Goal: Task Accomplishment & Management: Complete application form

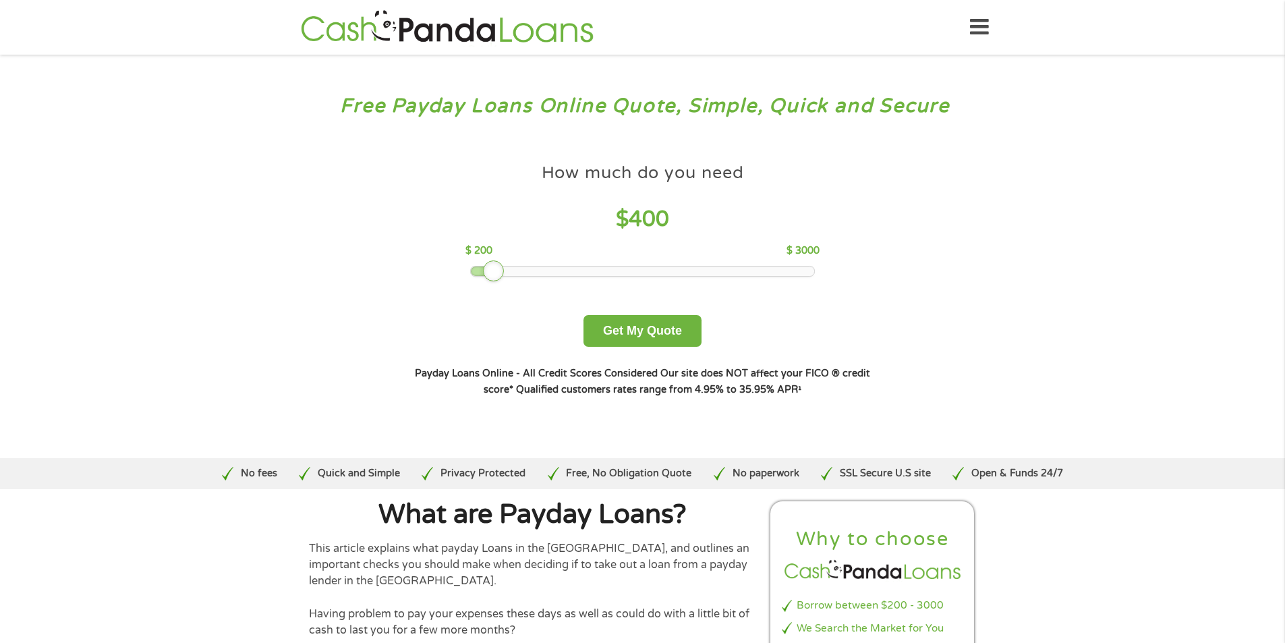
drag, startPoint x: 563, startPoint y: 273, endPoint x: 495, endPoint y: 280, distance: 69.2
click at [495, 280] on div at bounding box center [494, 271] width 22 height 22
click at [614, 325] on button "Get My Quote" at bounding box center [643, 331] width 118 height 32
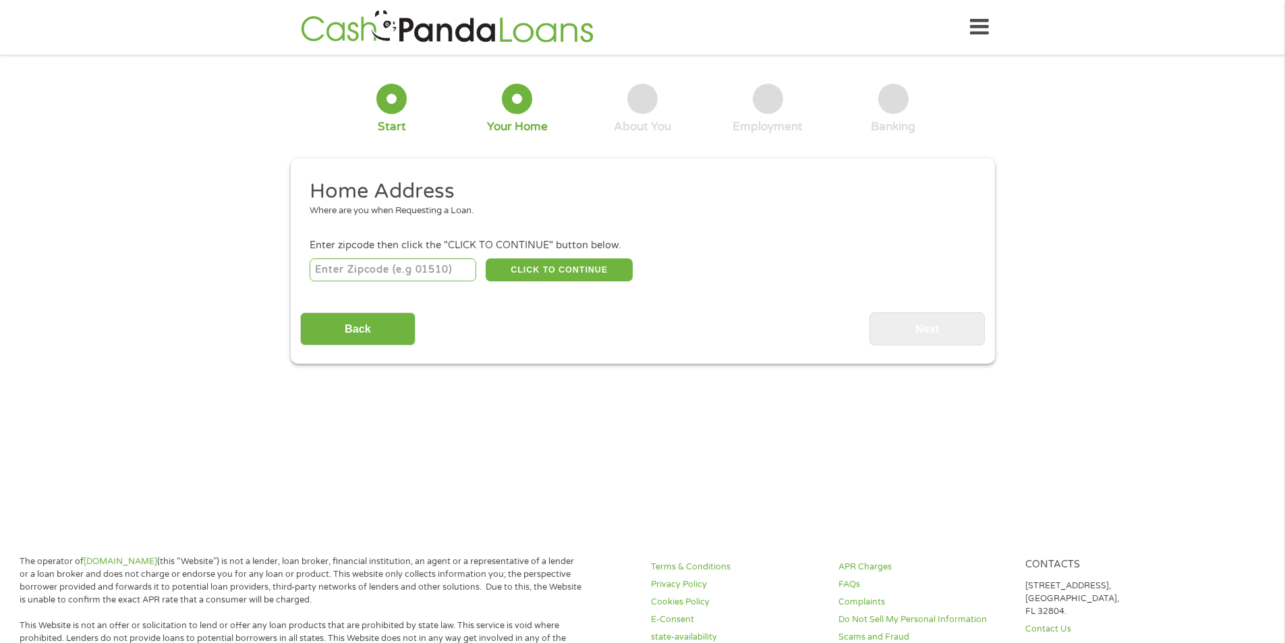
click at [421, 272] on input "number" at bounding box center [393, 269] width 167 height 23
type input "78501"
click at [599, 275] on button "CLICK TO CONTINUE" at bounding box center [559, 269] width 147 height 23
type input "78501"
type input "Mcallen"
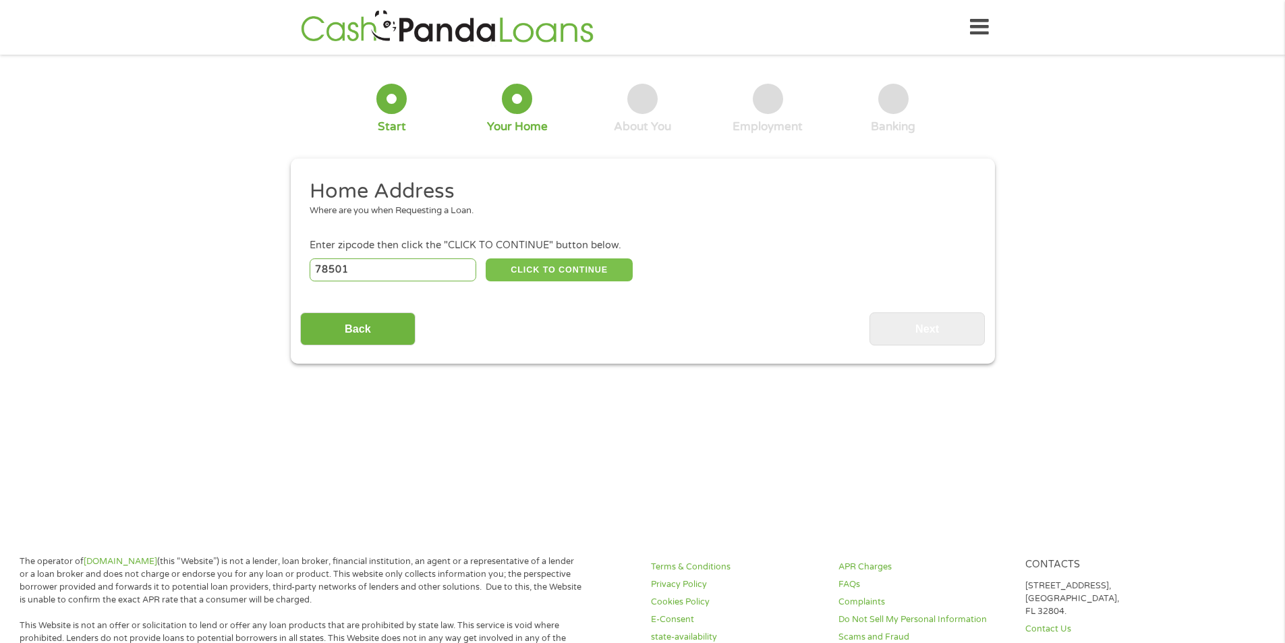
select select "Texas"
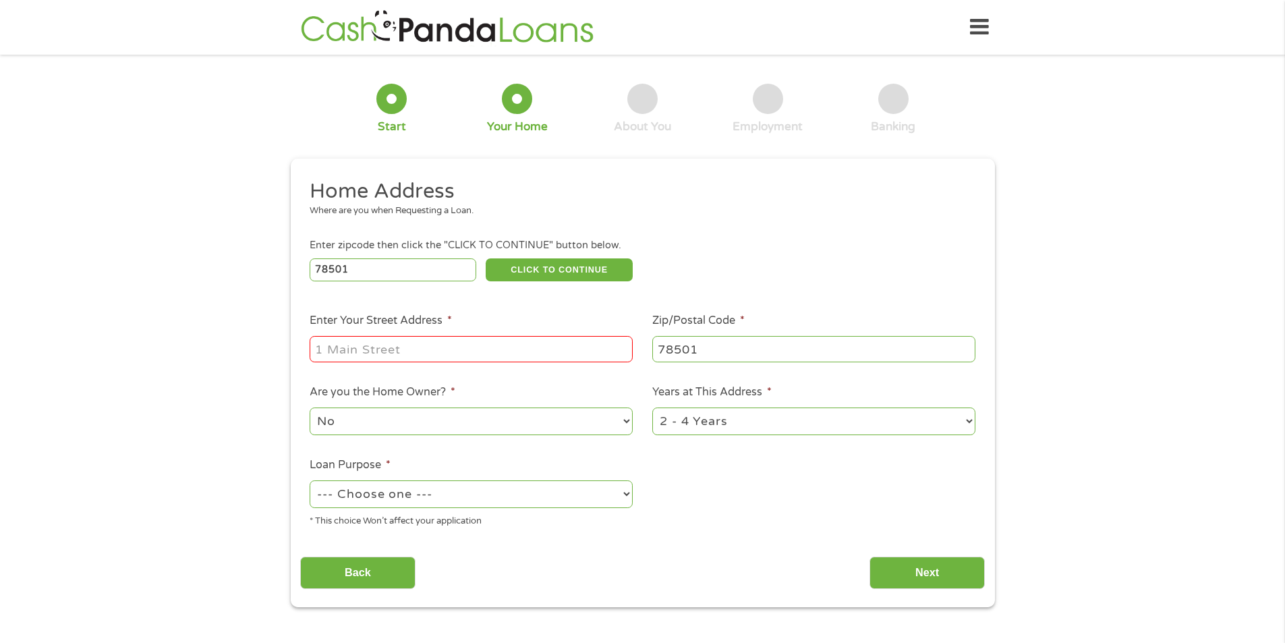
click at [436, 351] on input "Enter Your Street Address *" at bounding box center [471, 349] width 323 height 26
type input "3116 N. 46th"
click at [710, 525] on ul "Home Address Where are you when Requesting a Loan. Enter zipcode then click the…" at bounding box center [642, 358] width 685 height 360
click at [614, 414] on select "No Yes" at bounding box center [471, 421] width 323 height 28
select select "yes"
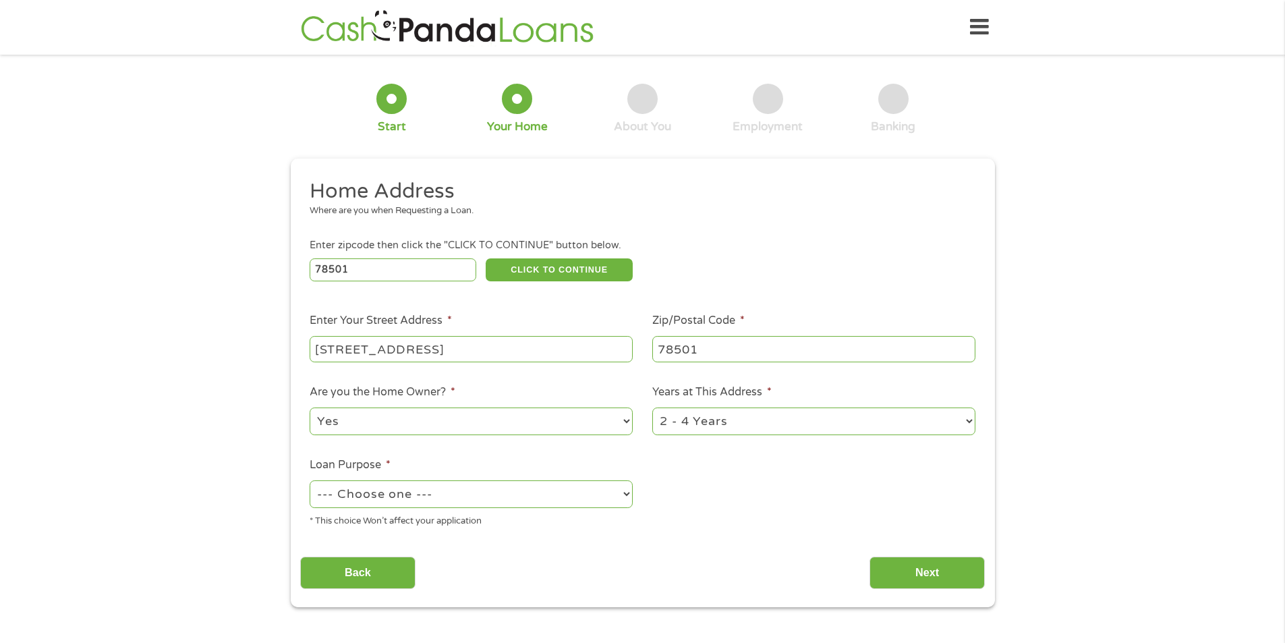
click at [310, 407] on select "No Yes" at bounding box center [471, 421] width 323 height 28
click at [866, 421] on select "1 Year or less 1 - 2 Years 2 - 4 Years Over 4 Years" at bounding box center [813, 421] width 323 height 28
select select "60months"
click at [652, 407] on select "1 Year or less 1 - 2 Years 2 - 4 Years Over 4 Years" at bounding box center [813, 421] width 323 height 28
click at [704, 499] on ul "Home Address Where are you when Requesting a Loan. Enter zipcode then click the…" at bounding box center [642, 358] width 685 height 360
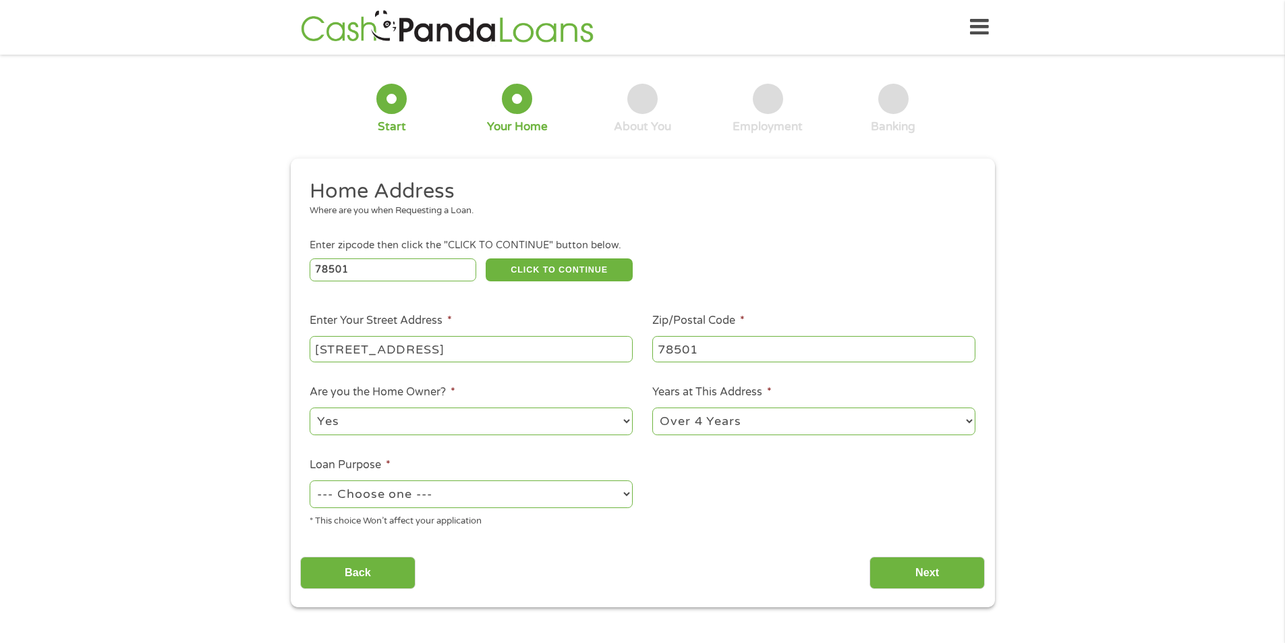
click at [350, 490] on select "--- Choose one --- Pay Bills Debt Consolidation Home Improvement Major Purchase…" at bounding box center [471, 494] width 323 height 28
select select "other"
click at [310, 480] on select "--- Choose one --- Pay Bills Debt Consolidation Home Improvement Major Purchase…" at bounding box center [471, 494] width 323 height 28
click at [903, 573] on input "Next" at bounding box center [927, 573] width 115 height 33
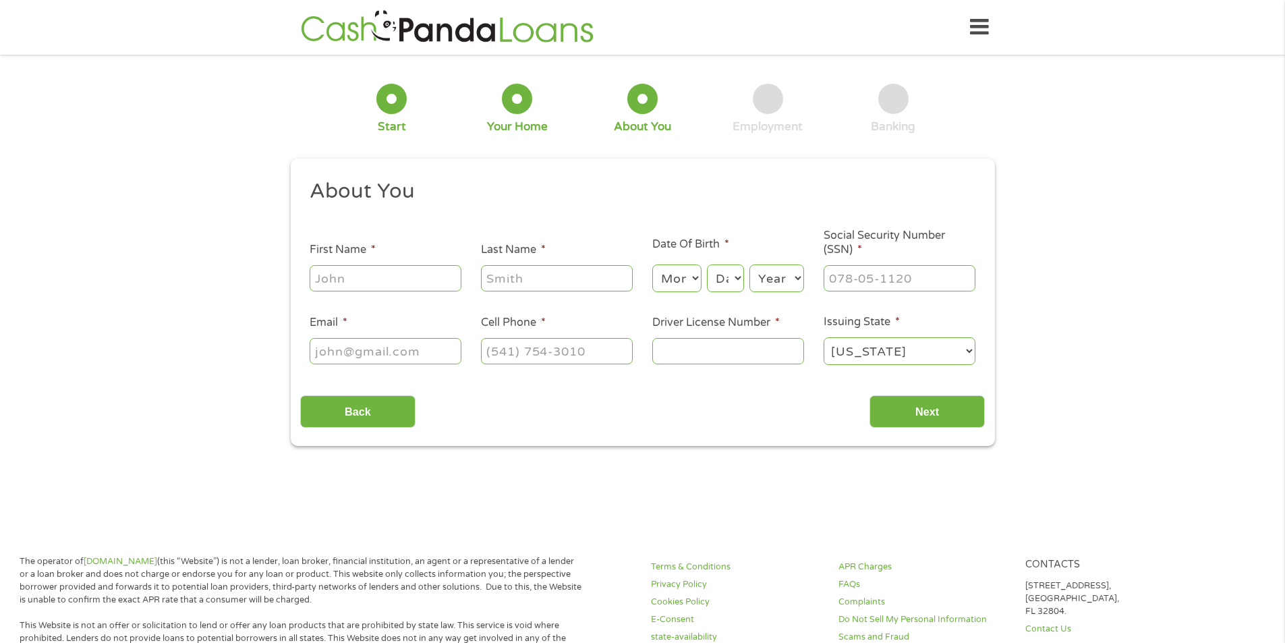
click at [390, 279] on input "First Name *" at bounding box center [386, 278] width 152 height 26
type input "Patricia"
type input "Mata"
click at [674, 277] on select "Month 1 2 3 4 5 6 7 8 9 10 11 12" at bounding box center [676, 278] width 49 height 28
select select "8"
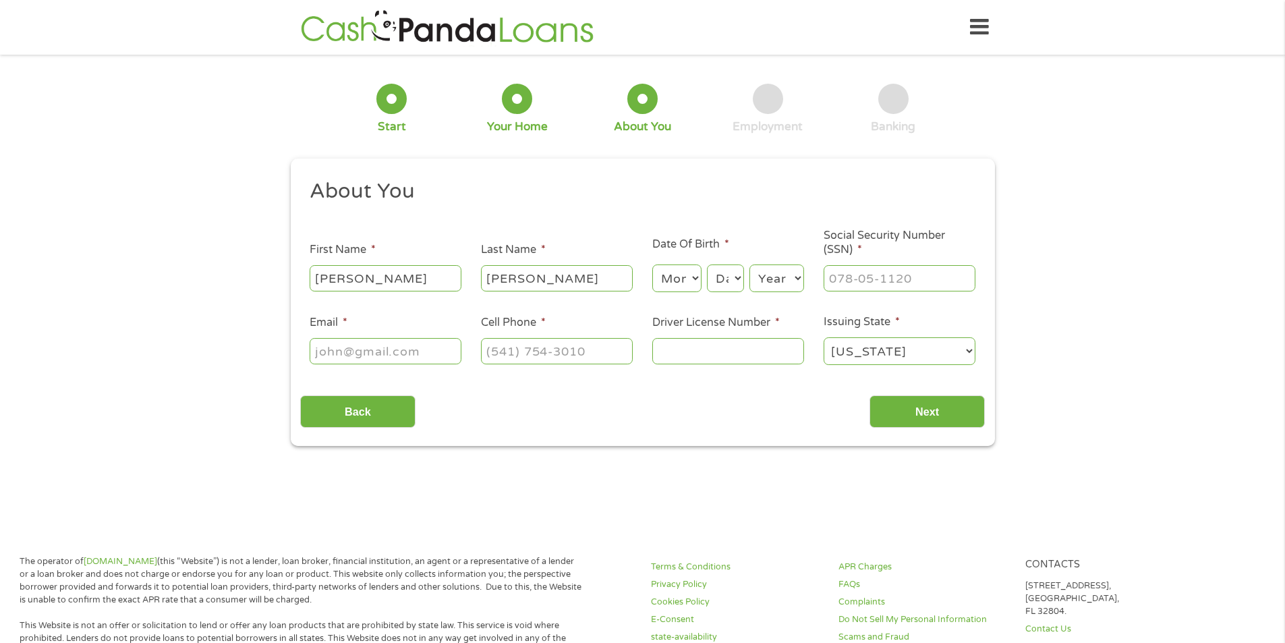
click at [652, 264] on select "Month 1 2 3 4 5 6 7 8 9 10 11 12" at bounding box center [676, 278] width 49 height 28
click at [740, 277] on select "Day 1 2 3 4 5 6 7 8 9 10 11 12 13 14 15 16 17 18 19 20 21 22 23 24 25 26 27 28 …" at bounding box center [725, 278] width 36 height 28
select select "7"
click at [707, 264] on select "Day 1 2 3 4 5 6 7 8 9 10 11 12 13 14 15 16 17 18 19 20 21 22 23 24 25 26 27 28 …" at bounding box center [725, 278] width 36 height 28
click at [797, 269] on select "Year 2007 2006 2005 2004 2003 2002 2001 2000 1999 1998 1997 1996 1995 1994 1993…" at bounding box center [777, 278] width 55 height 28
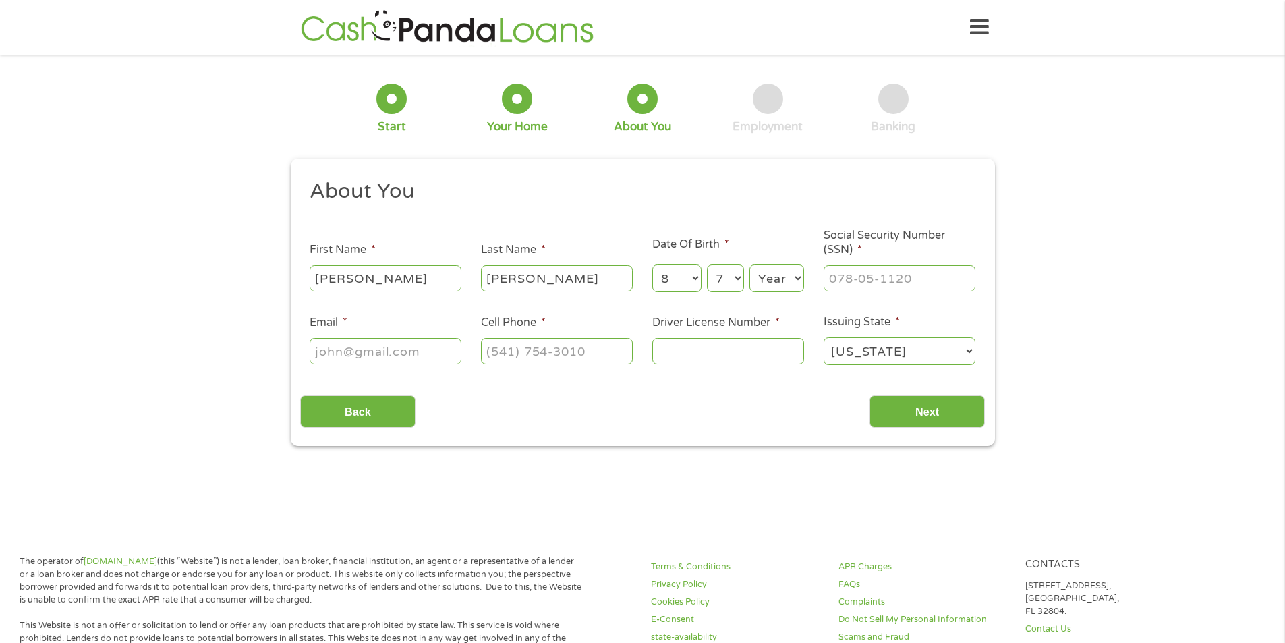
select select "1967"
click at [750, 264] on select "Year 2007 2006 2005 2004 2003 2002 2001 2000 1999 1998 1997 1996 1995 1994 1993…" at bounding box center [777, 278] width 55 height 28
click at [835, 285] on input "___-__-____" at bounding box center [900, 278] width 152 height 26
type input "453-59-8954"
click at [380, 349] on input "Email *" at bounding box center [386, 351] width 152 height 26
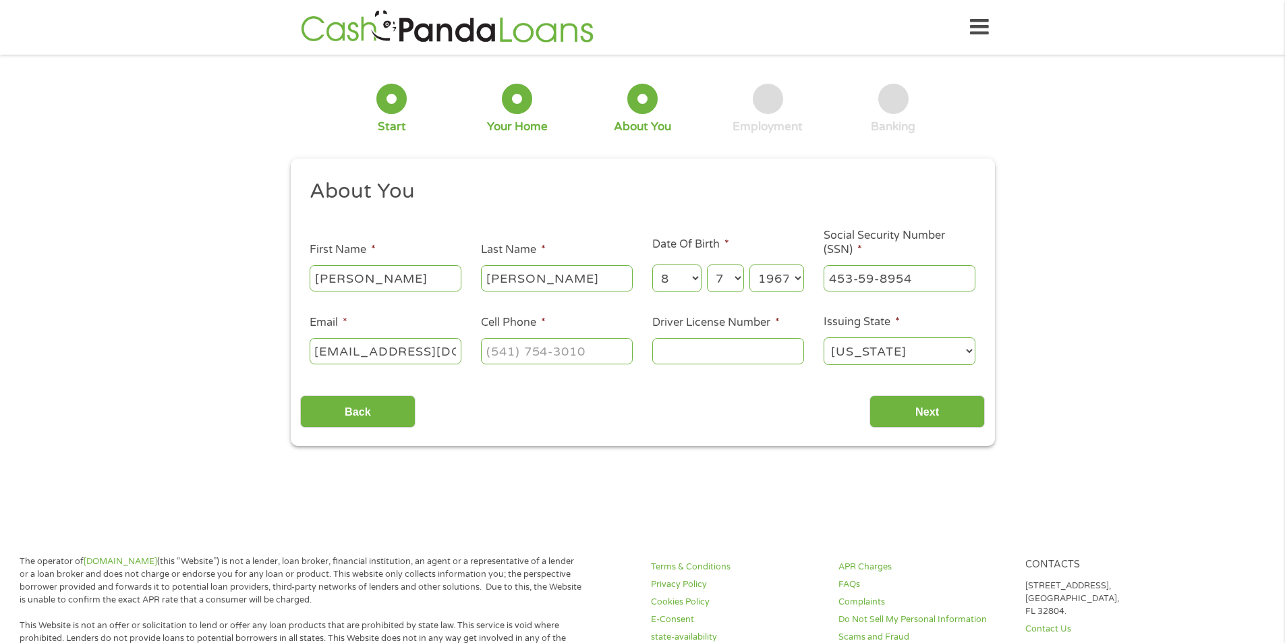
scroll to position [0, 13]
type input "pmata6282@yahoo.com"
type input "(956) 789-4487"
click at [672, 356] on input "Driver License Number *" at bounding box center [728, 351] width 152 height 26
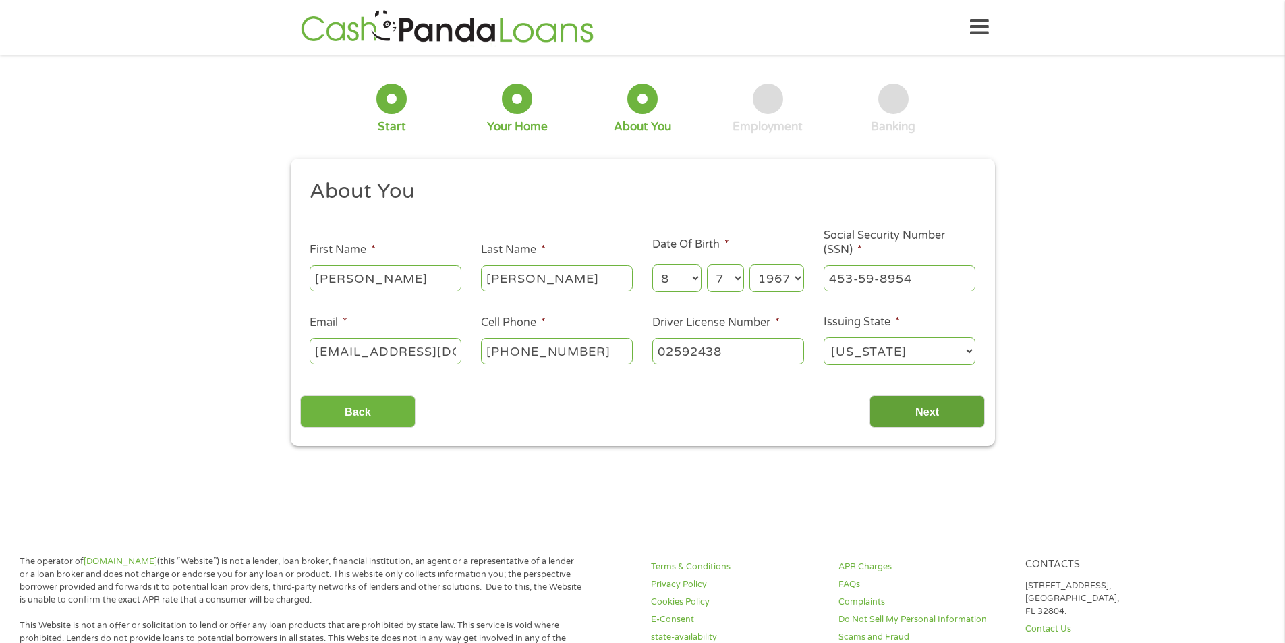
type input "02592438"
click at [903, 402] on input "Next" at bounding box center [927, 411] width 115 height 33
click at [926, 410] on input "Next" at bounding box center [927, 411] width 115 height 33
click at [918, 403] on input "Next" at bounding box center [927, 411] width 115 height 33
click at [924, 406] on input "Next" at bounding box center [927, 411] width 115 height 33
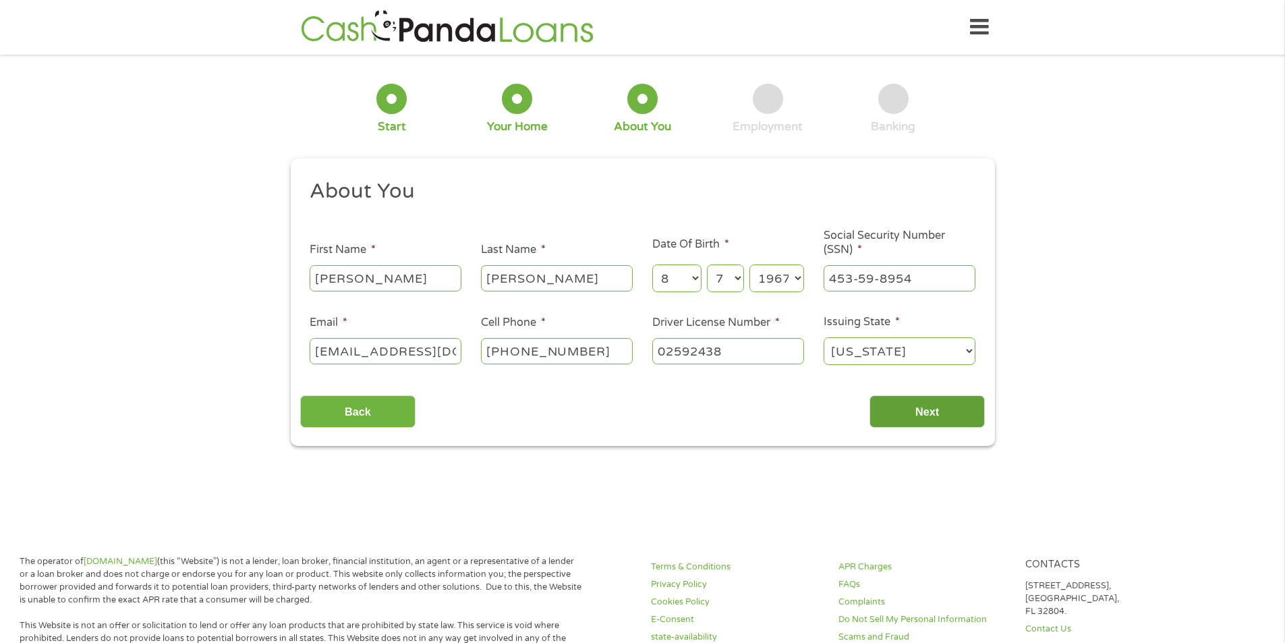
click at [926, 406] on input "Next" at bounding box center [927, 411] width 115 height 33
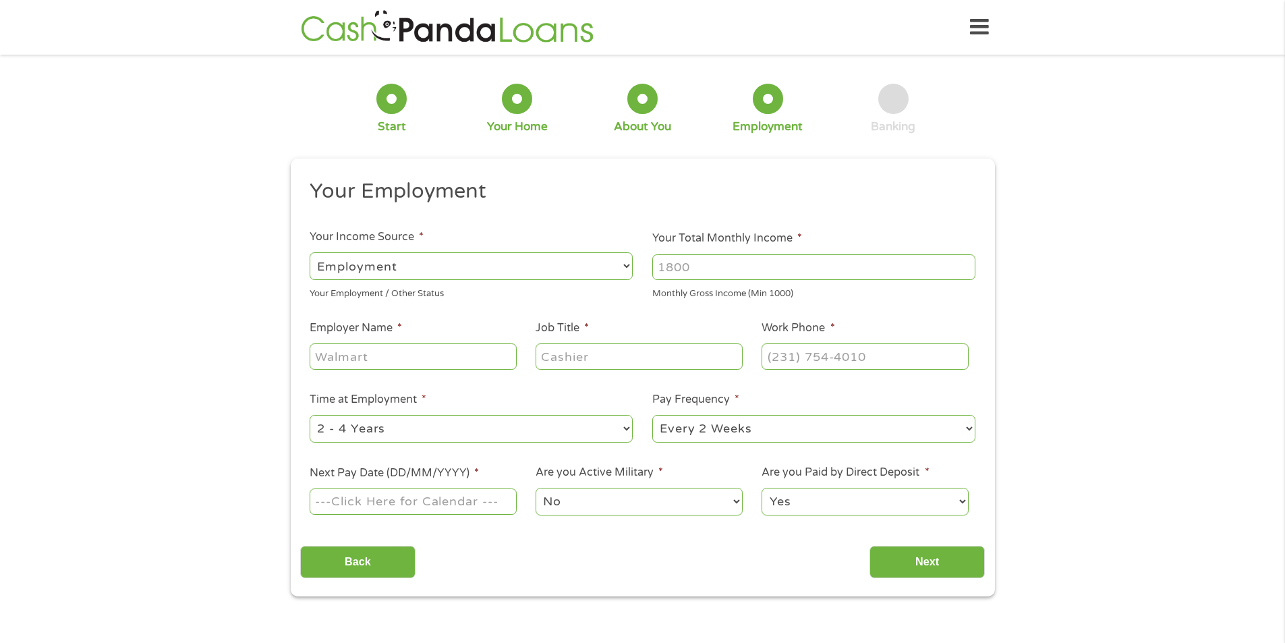
click at [685, 271] on input "Your Total Monthly Income *" at bounding box center [813, 267] width 323 height 26
type input "4000"
click at [434, 356] on input "Employer Name *" at bounding box center [413, 356] width 206 height 26
type input "DHR"
type input "Nurse"
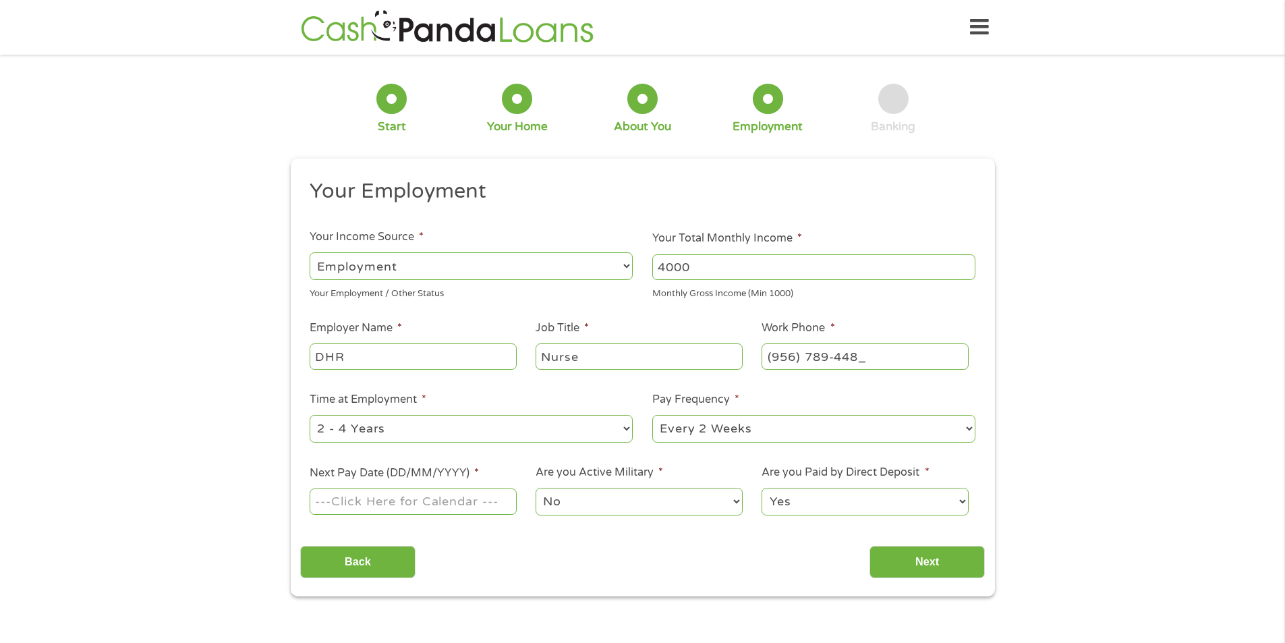
type input "(956) 789-4487"
click at [492, 423] on select "--- Choose one --- 1 Year or less 1 - 2 Years 2 - 4 Years Over 4 Years" at bounding box center [471, 429] width 323 height 28
select select "60months"
click at [310, 415] on select "--- Choose one --- 1 Year or less 1 - 2 Years 2 - 4 Years Over 4 Years" at bounding box center [471, 429] width 323 height 28
click at [441, 502] on input "Next Pay Date (DD/MM/YYYY) *" at bounding box center [413, 501] width 206 height 26
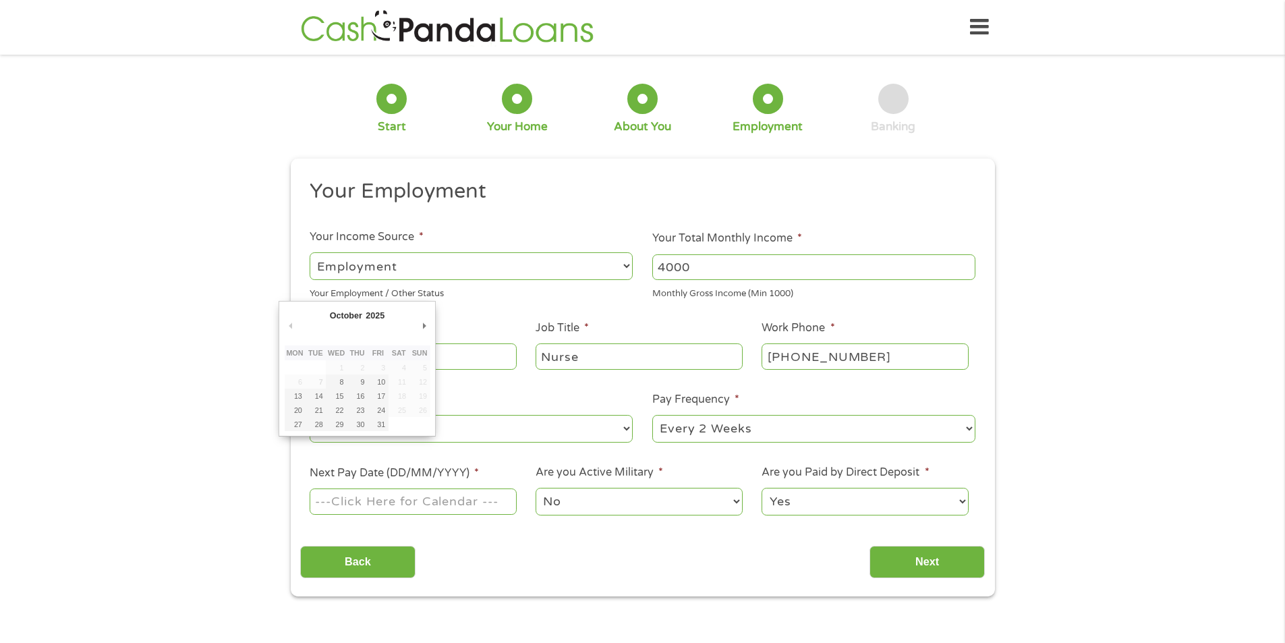
type input "17/10/2025"
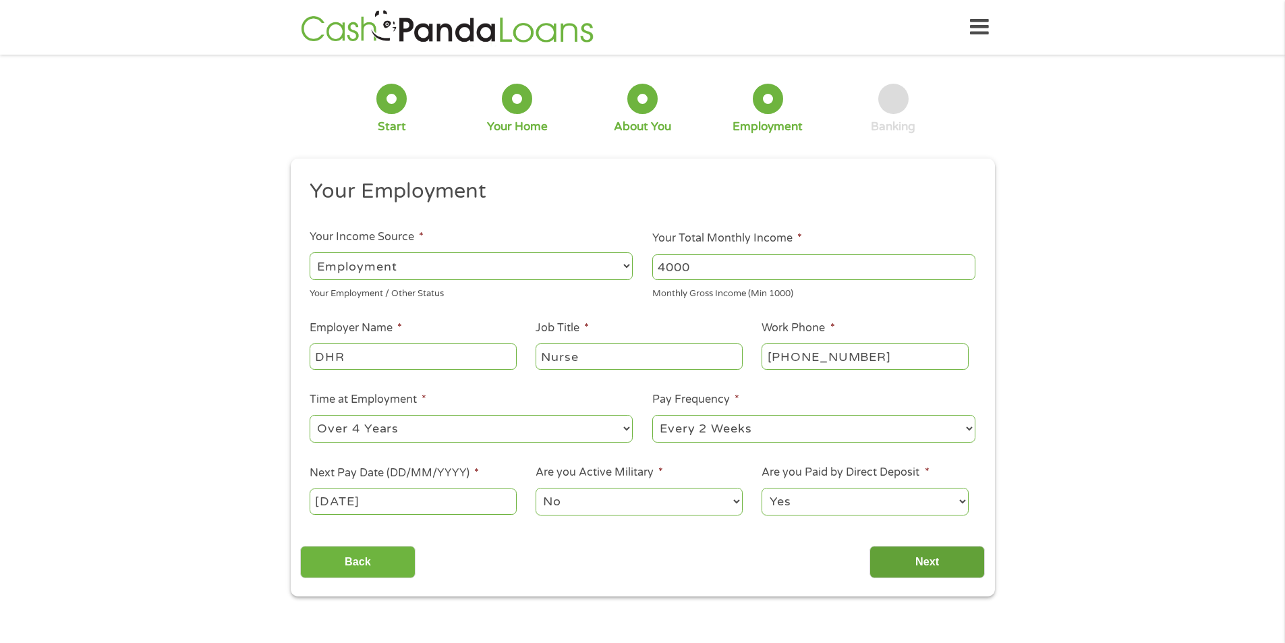
click at [934, 567] on input "Next" at bounding box center [927, 562] width 115 height 33
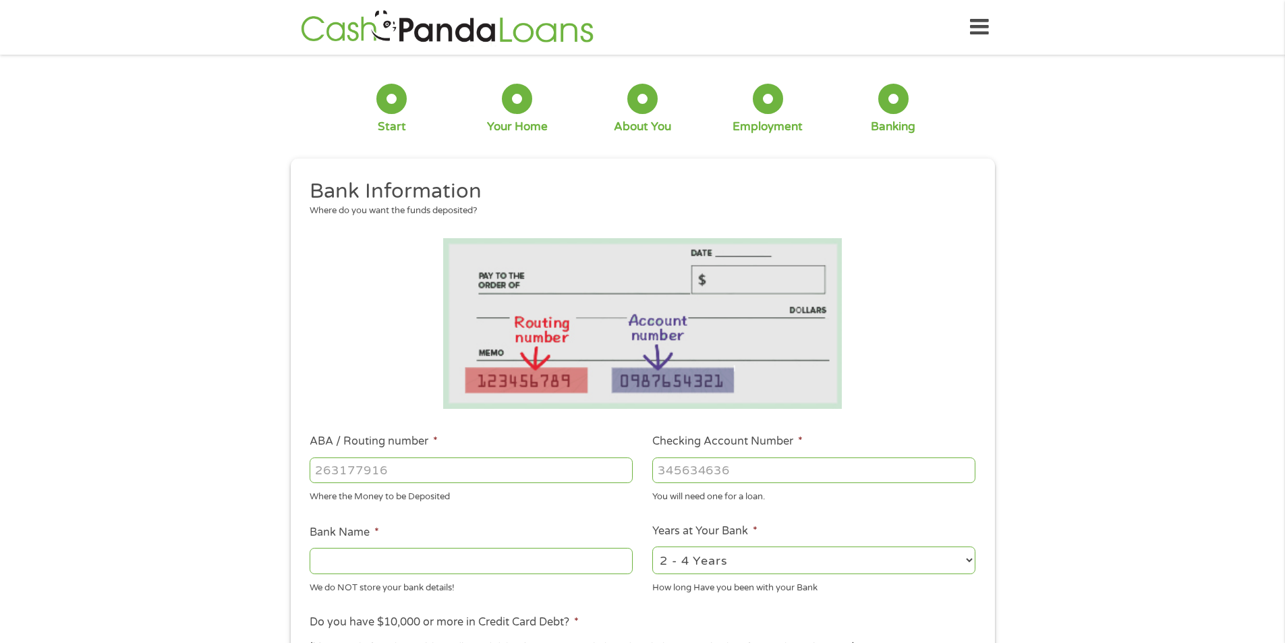
click at [536, 468] on input "ABA / Routing number *" at bounding box center [471, 470] width 323 height 26
type input "114911687"
type input "LONE STAR NATIONAL BANK"
type input "114911687"
click at [735, 470] on input "Checking Account Number *" at bounding box center [813, 470] width 323 height 26
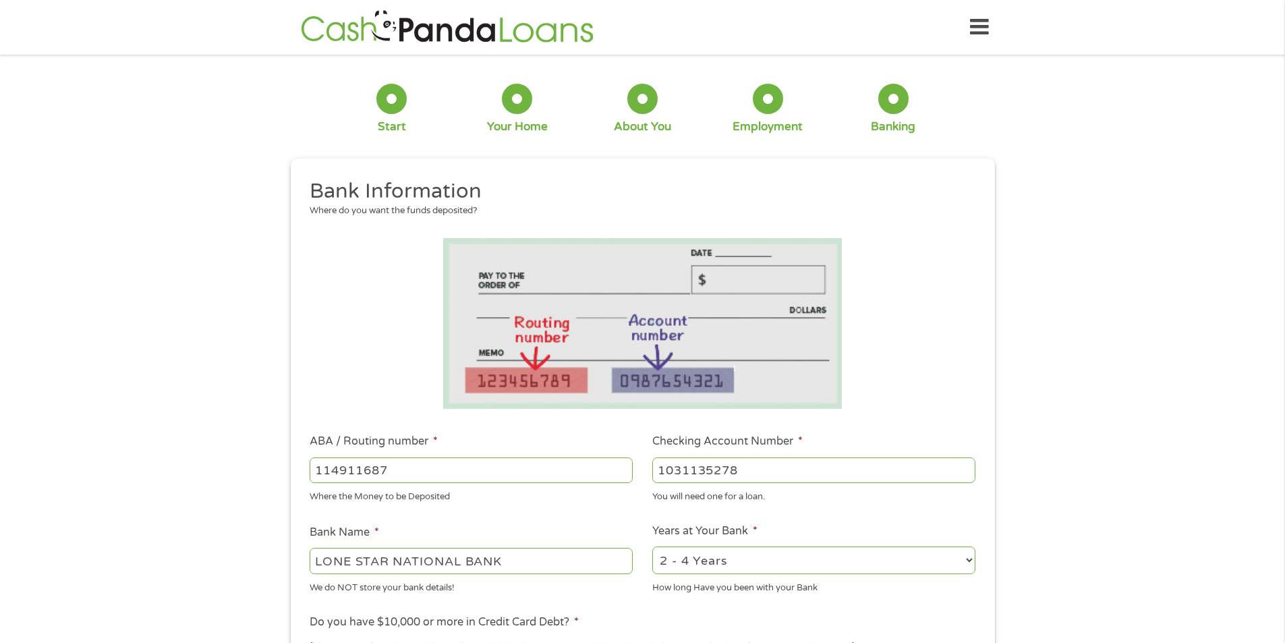
type input "1031135278"
click at [837, 558] on select "2 - 4 Years 6 - 12 Months 1 - 2 Years Over 4 Years" at bounding box center [813, 560] width 323 height 28
select select "60months"
click at [652, 546] on select "2 - 4 Years 6 - 12 Months 1 - 2 Years Over 4 Years" at bounding box center [813, 560] width 323 height 28
click at [1205, 509] on div "1 Start 2 Your Home 3 About You 4 Employment 5 Banking 6 This field is hidden w…" at bounding box center [642, 491] width 1285 height 855
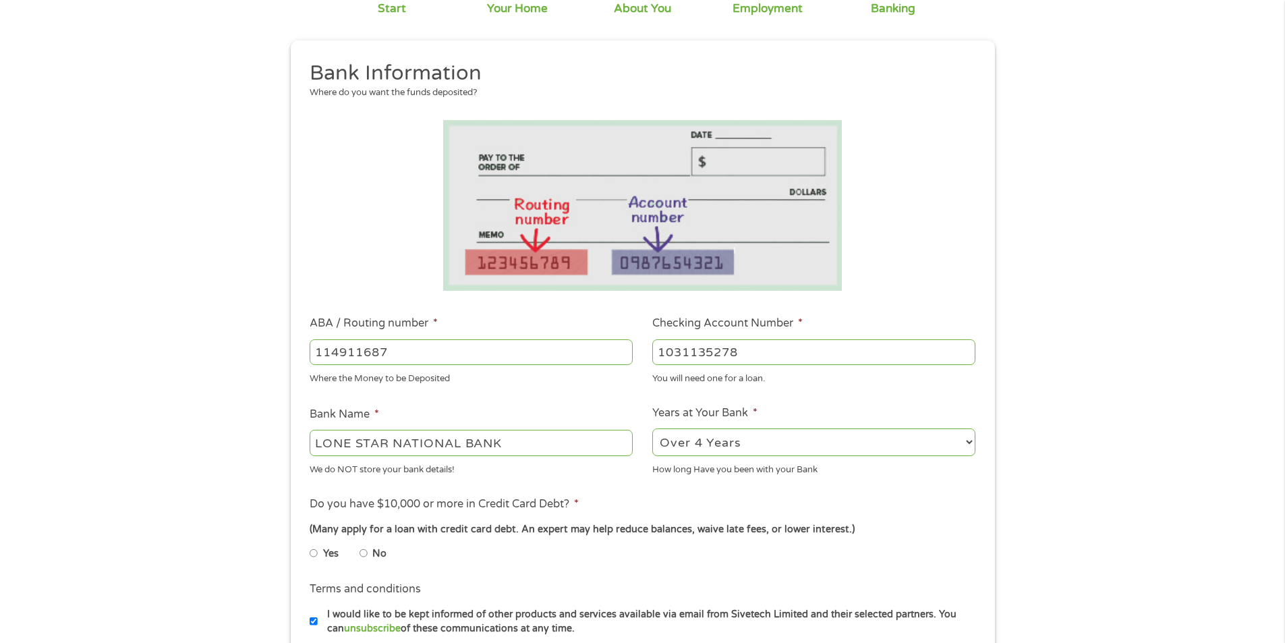
scroll to position [337, 0]
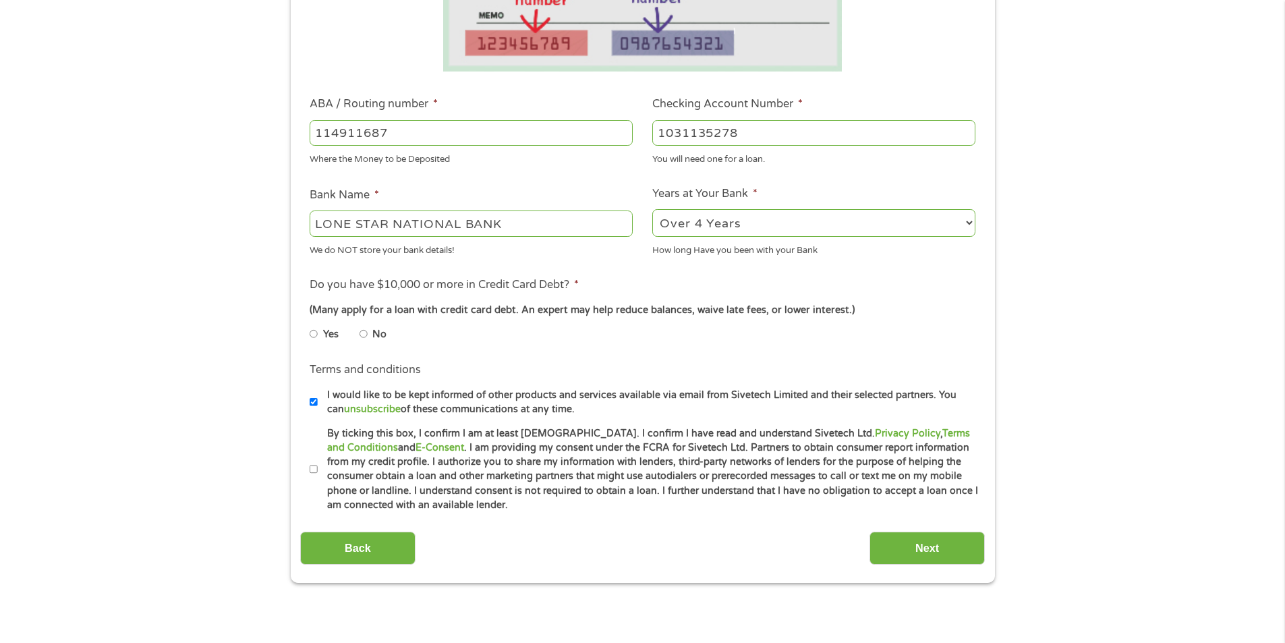
click at [360, 333] on input "No" at bounding box center [364, 334] width 8 height 22
radio input "true"
click at [312, 473] on input "By ticking this box, I confirm I am at least 18 years old. I confirm I have rea…" at bounding box center [314, 470] width 8 height 22
checkbox input "true"
click at [320, 402] on label "I would like to be kept informed of other products and services available via e…" at bounding box center [649, 402] width 662 height 29
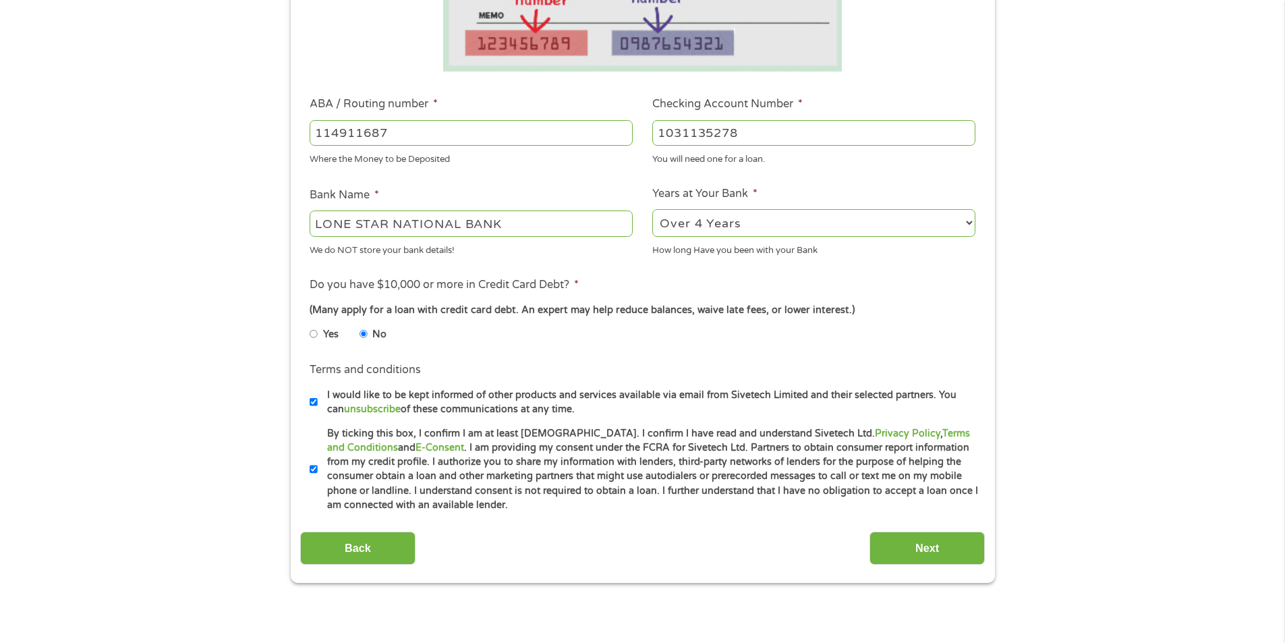
click at [318, 402] on input "I would like to be kept informed of other products and services available via e…" at bounding box center [314, 402] width 8 height 22
checkbox input "false"
click at [947, 540] on input "Next" at bounding box center [927, 548] width 115 height 33
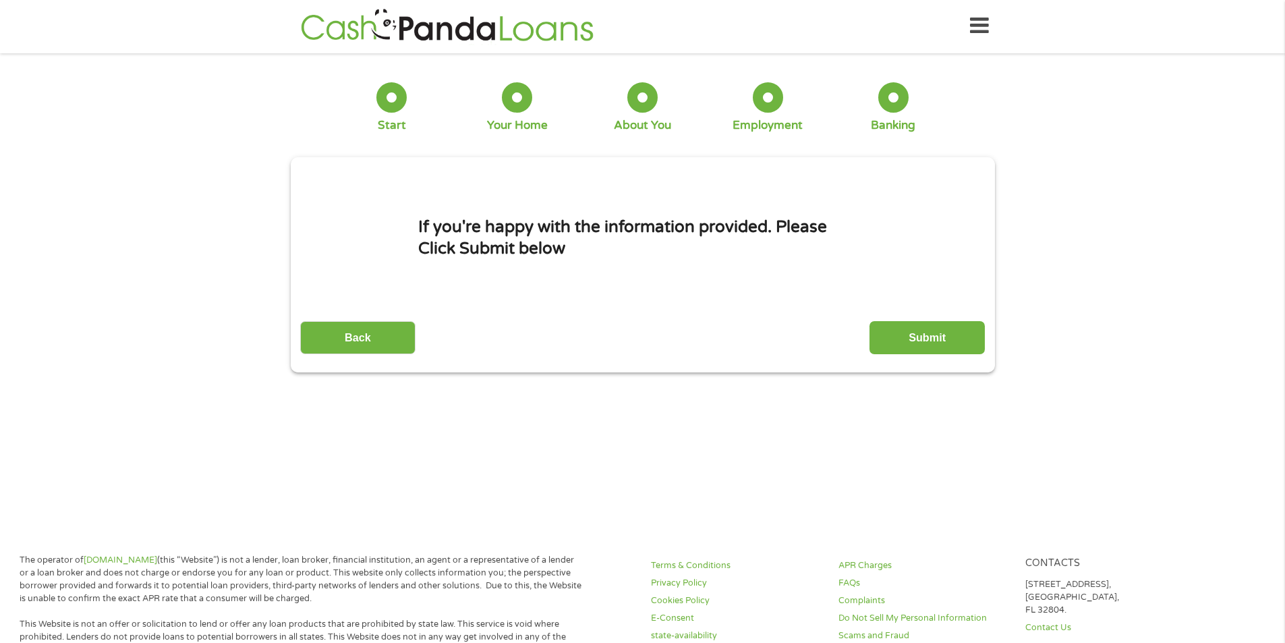
scroll to position [0, 0]
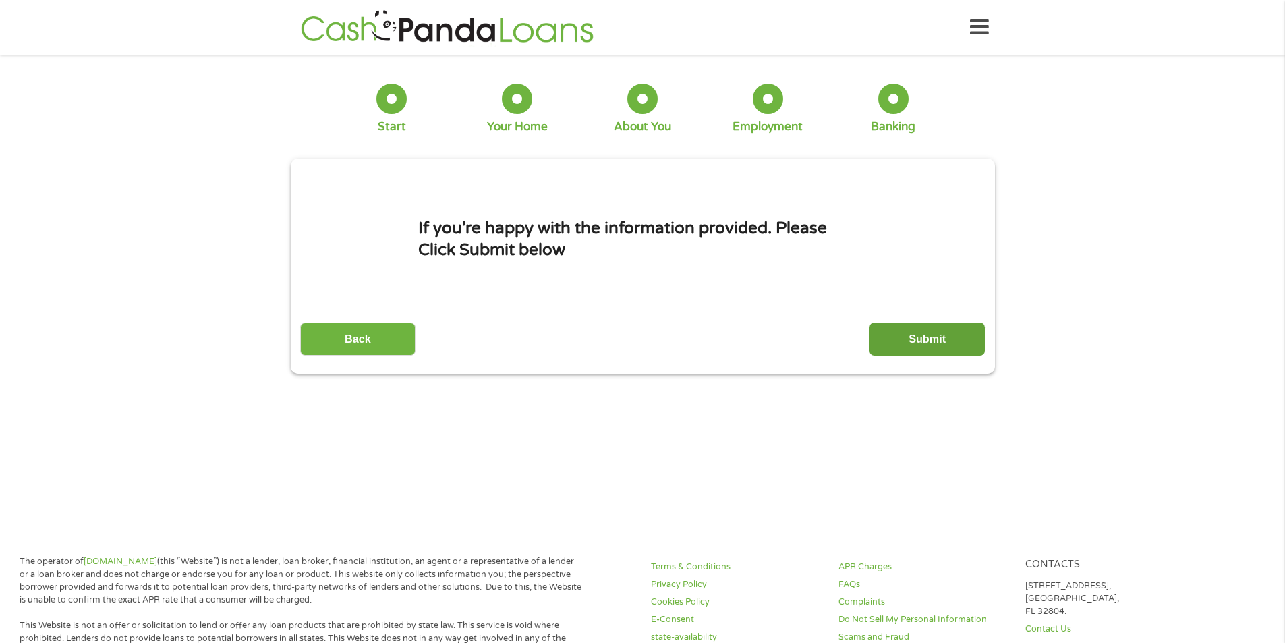
click at [931, 333] on input "Submit" at bounding box center [927, 338] width 115 height 33
